Goal: Check status: Check status

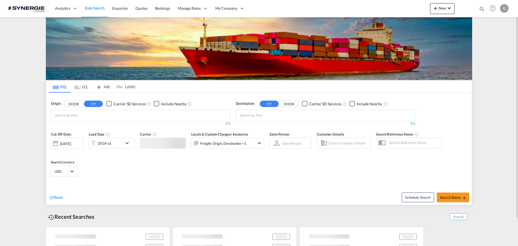
click at [483, 10] on md-icon "icon-magnify" at bounding box center [482, 9] width 6 height 6
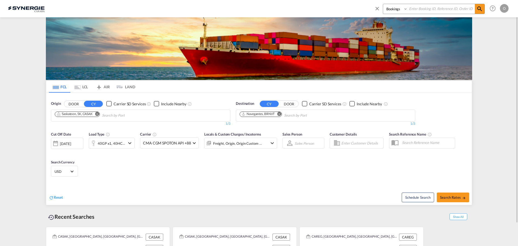
click at [441, 11] on input at bounding box center [441, 8] width 67 height 9
paste input "SYC002779"
type input "SYC002779"
click at [477, 10] on md-icon "icon-magnify" at bounding box center [479, 9] width 6 height 6
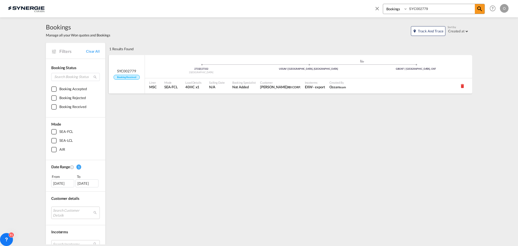
click at [297, 85] on div "Customer [PERSON_NAME] RBI CORP." at bounding box center [280, 85] width 45 height 15
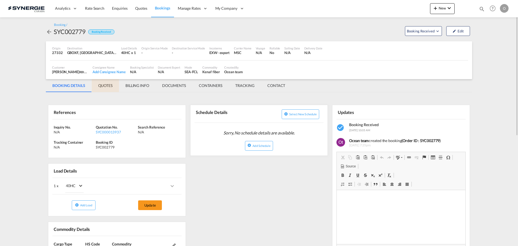
click at [106, 88] on md-tab-item "QUOTES" at bounding box center [105, 85] width 27 height 13
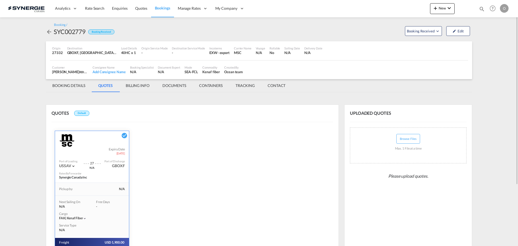
scroll to position [81, 0]
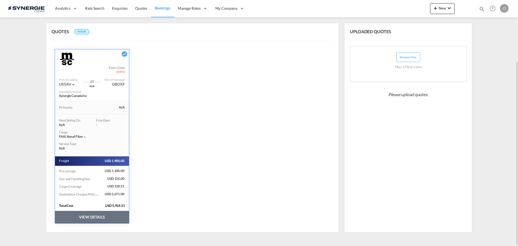
click at [108, 217] on button "VIEW DETAILS" at bounding box center [92, 217] width 74 height 12
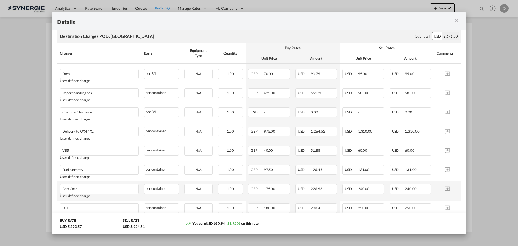
scroll to position [405, 0]
